Goal: Information Seeking & Learning: Learn about a topic

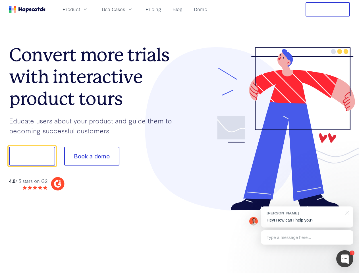
click at [180, 137] on div at bounding box center [265, 129] width 171 height 164
click at [80, 9] on span "Product" at bounding box center [72, 9] width 18 height 7
click at [125, 9] on span "Use Cases" at bounding box center [113, 9] width 23 height 7
click at [328, 9] on button "Free Trial" at bounding box center [328, 9] width 44 height 14
click at [32, 156] on button "Show me!" at bounding box center [32, 156] width 46 height 19
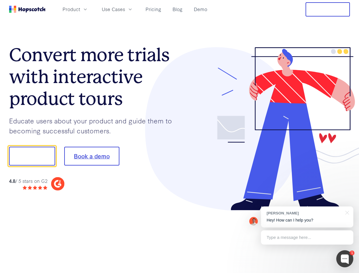
click at [92, 156] on button "Book a demo" at bounding box center [91, 156] width 55 height 19
click at [345, 259] on div at bounding box center [344, 258] width 17 height 17
click at [307, 217] on div "[PERSON_NAME] Hey! How can I help you?" at bounding box center [307, 216] width 92 height 21
click at [346, 212] on div at bounding box center [300, 193] width 107 height 113
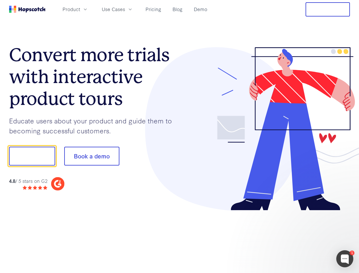
click at [307, 237] on div at bounding box center [300, 193] width 107 height 113
